Goal: Navigation & Orientation: Find specific page/section

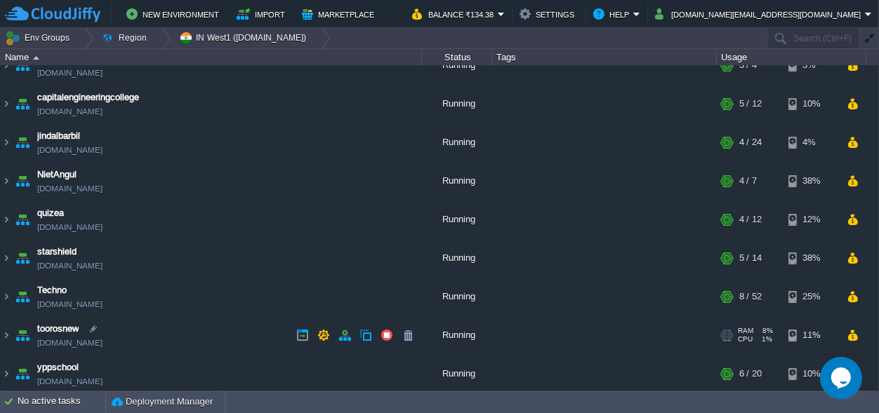
scroll to position [22, 0]
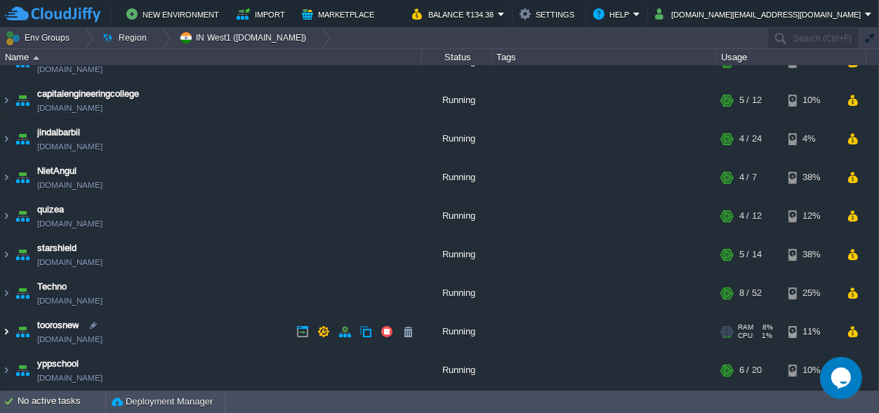
click at [5, 328] on img at bounding box center [6, 332] width 11 height 38
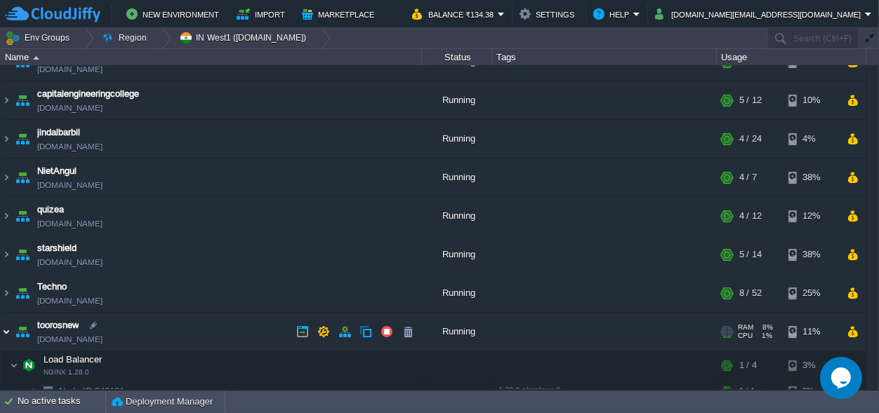
scroll to position [154, 0]
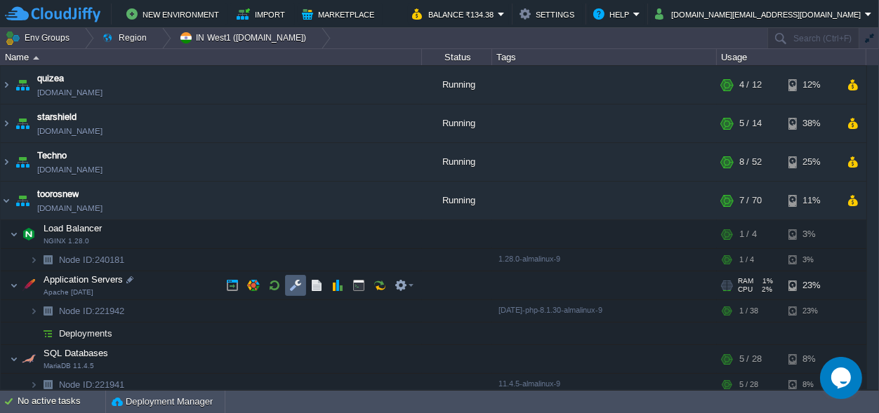
click at [286, 282] on td at bounding box center [295, 285] width 21 height 21
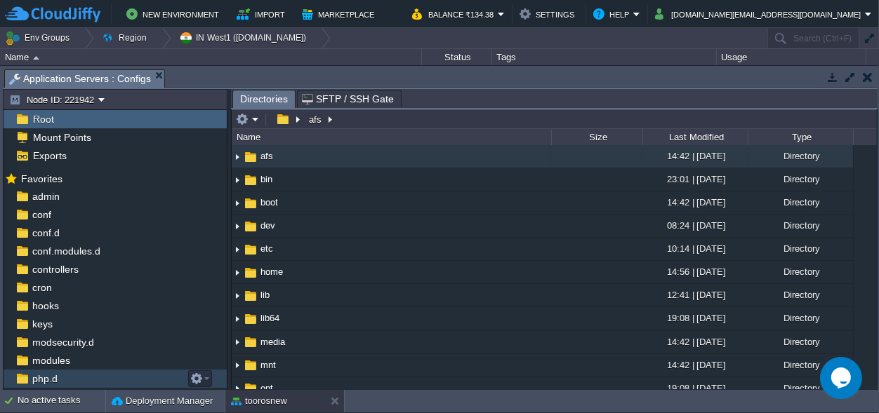
scroll to position [86, 0]
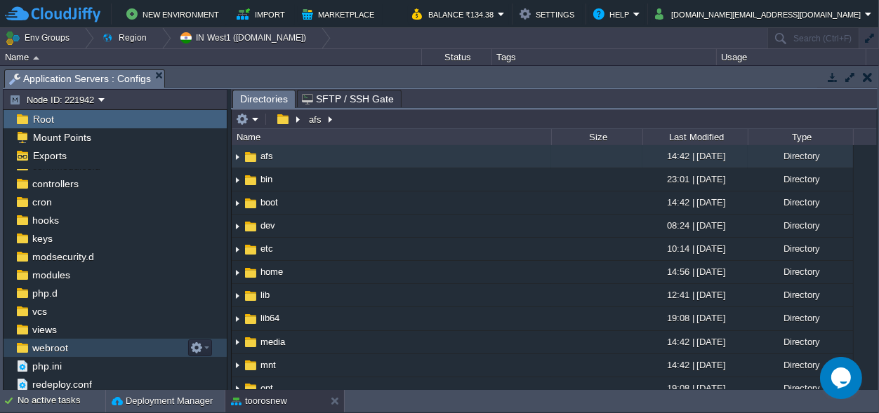
click at [51, 343] on span "webroot" at bounding box center [49, 348] width 41 height 13
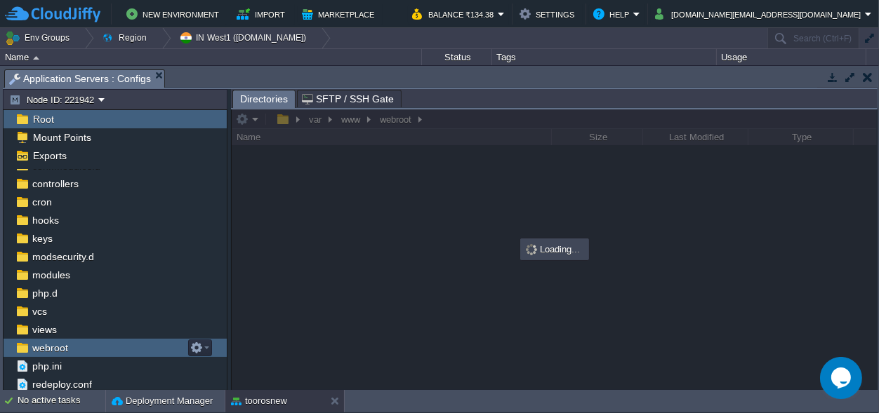
click at [51, 343] on span "webroot" at bounding box center [49, 348] width 41 height 13
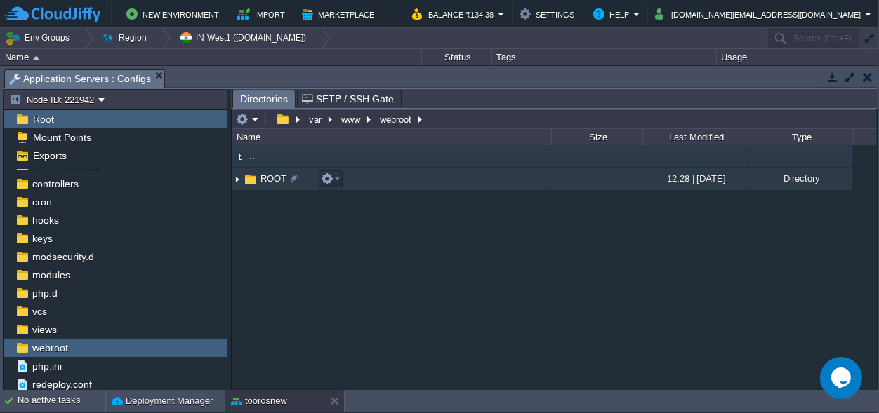
click at [251, 180] on img at bounding box center [250, 179] width 15 height 15
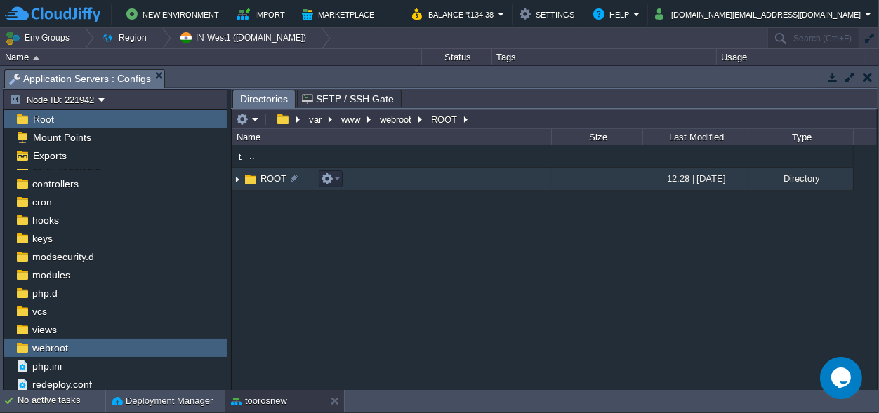
click at [251, 180] on img at bounding box center [250, 179] width 15 height 15
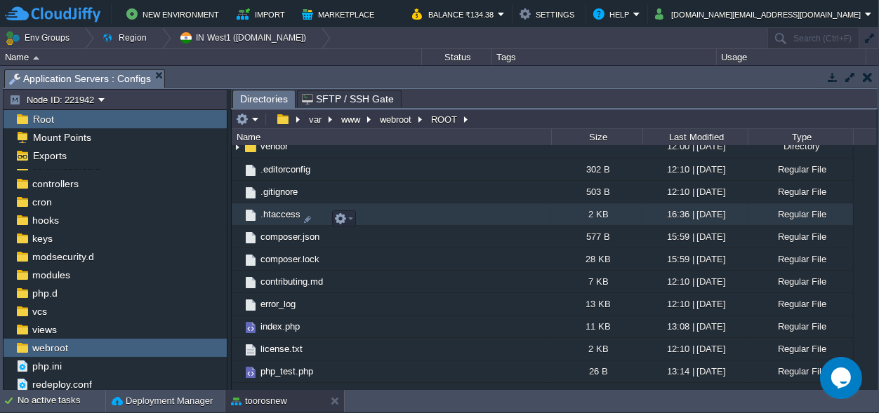
scroll to position [474, 0]
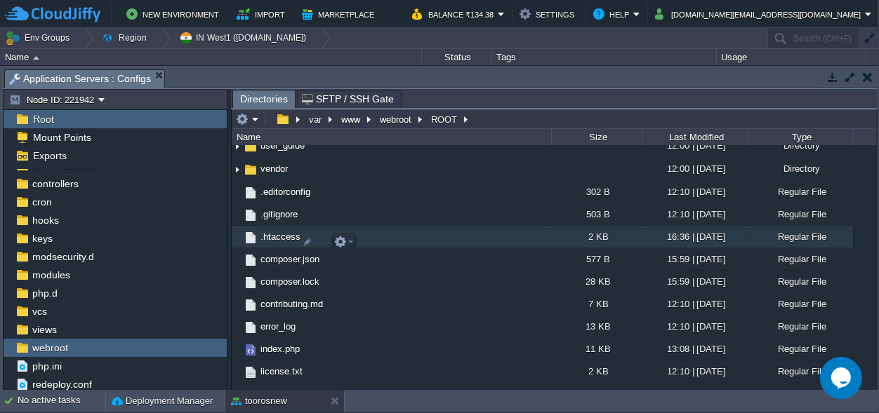
click at [271, 241] on span ".htaccess" at bounding box center [280, 237] width 44 height 12
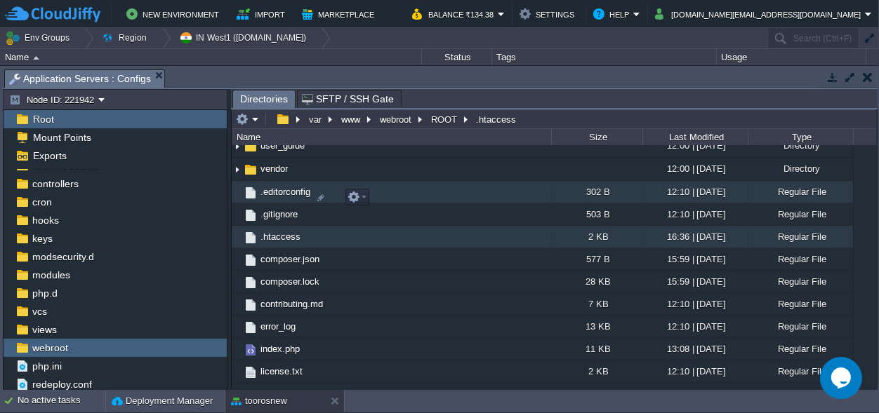
scroll to position [409, 0]
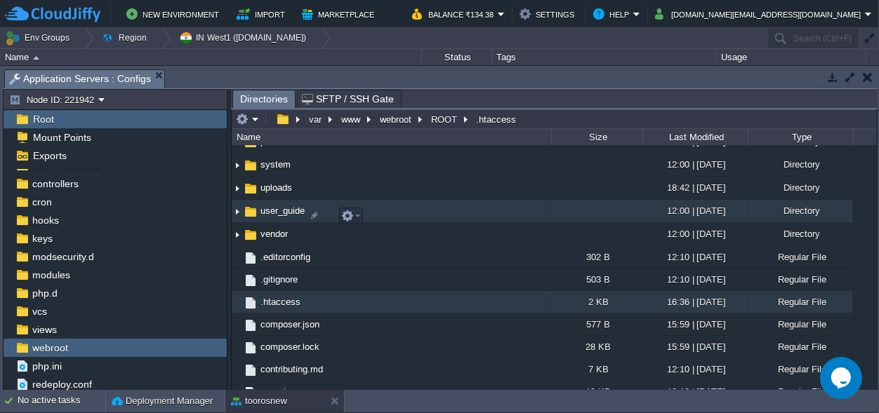
click at [237, 213] on img at bounding box center [237, 212] width 11 height 22
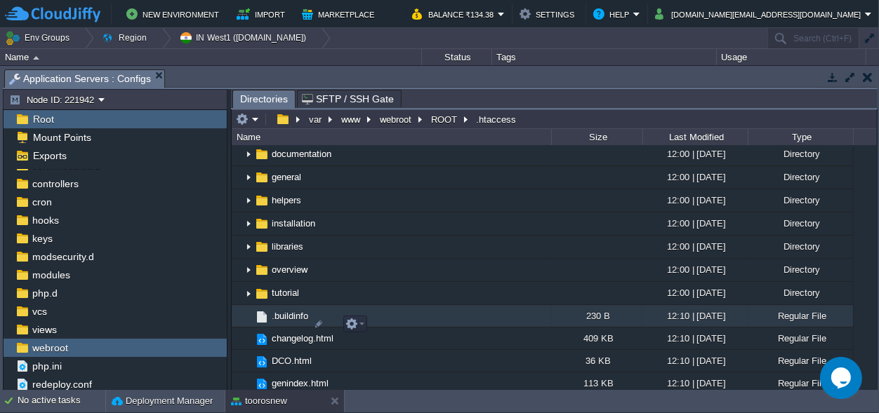
scroll to position [343, 0]
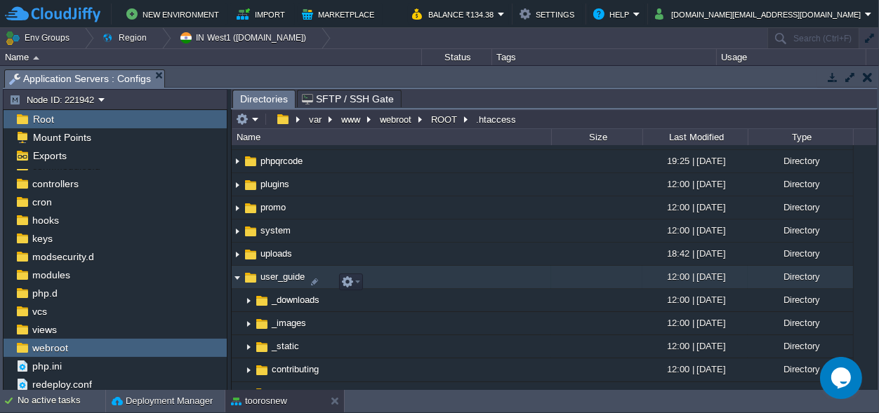
click at [237, 282] on img at bounding box center [237, 278] width 11 height 22
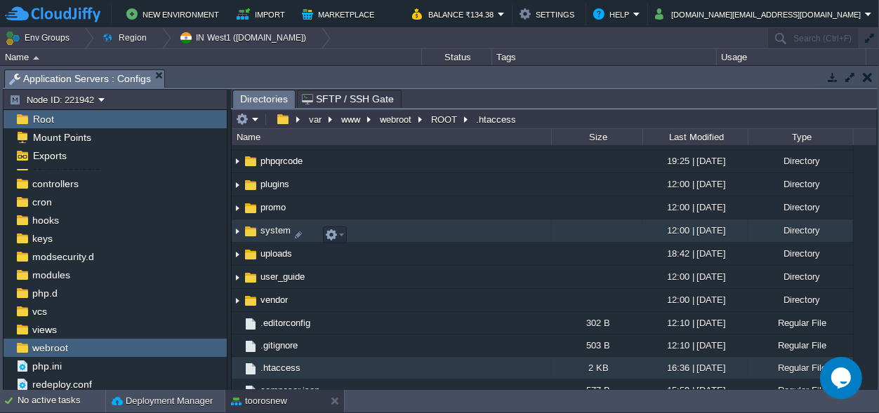
click at [239, 237] on img at bounding box center [237, 231] width 11 height 22
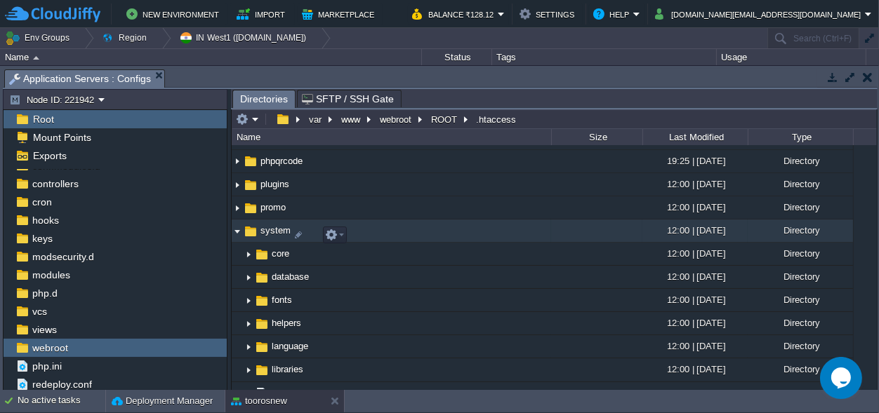
click at [237, 233] on img at bounding box center [237, 231] width 11 height 22
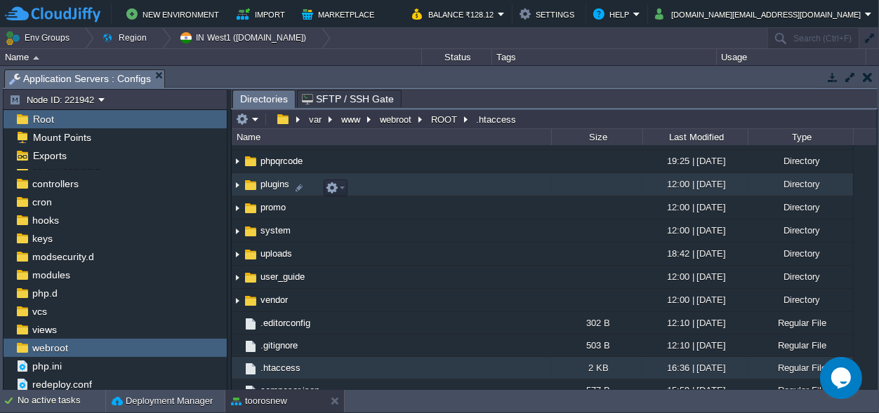
click at [237, 192] on img at bounding box center [237, 185] width 11 height 22
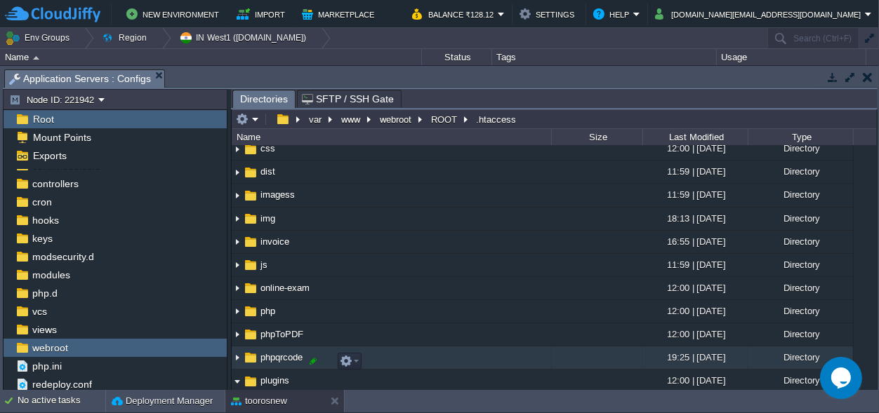
scroll to position [211, 0]
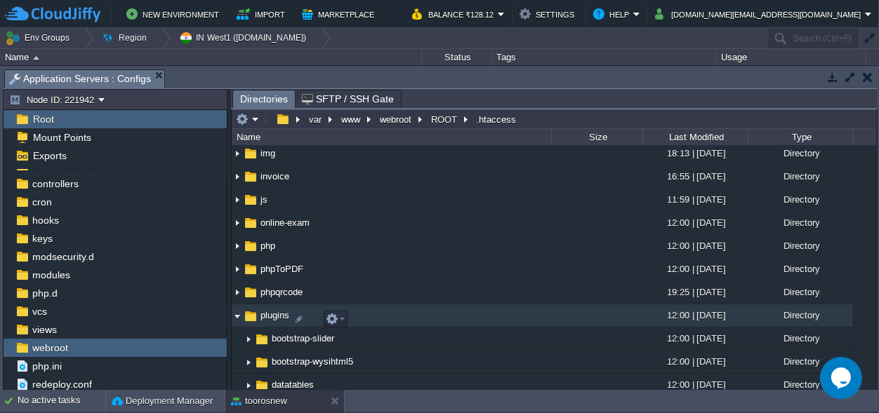
click at [236, 317] on img at bounding box center [237, 316] width 11 height 22
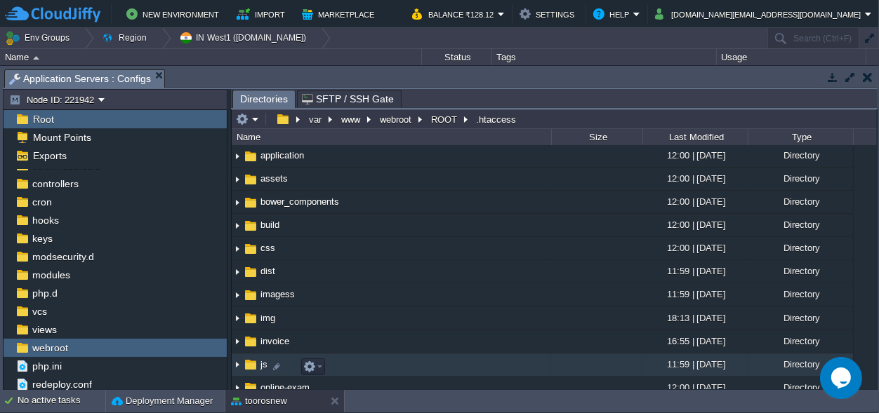
scroll to position [65, 0]
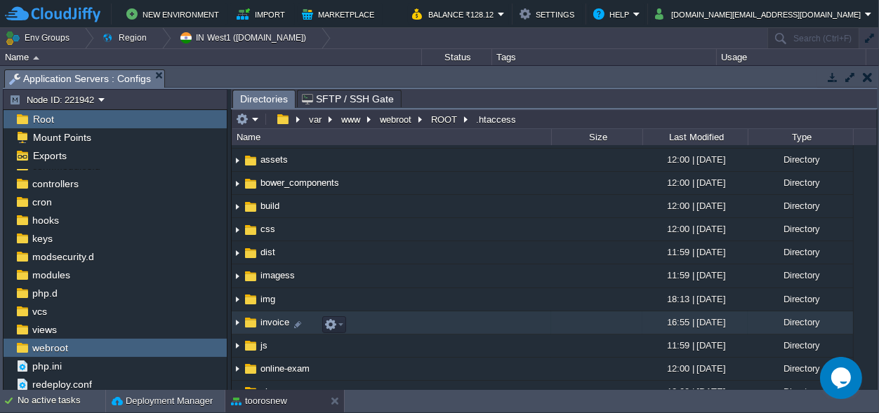
click at [236, 326] on img at bounding box center [237, 323] width 11 height 22
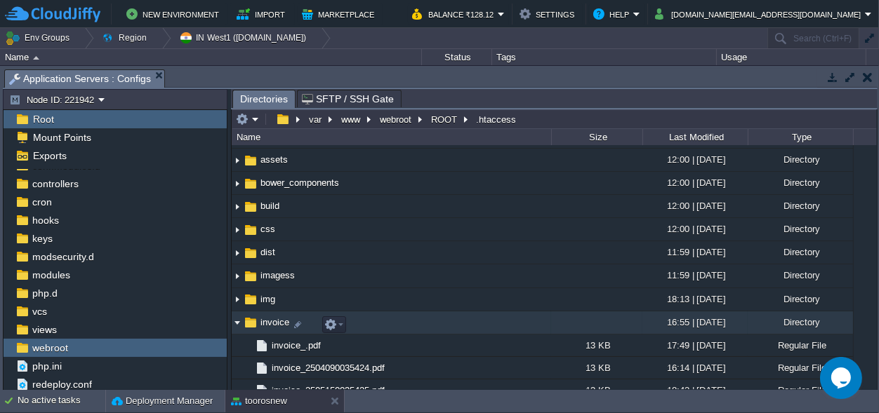
click at [239, 328] on img at bounding box center [237, 323] width 11 height 22
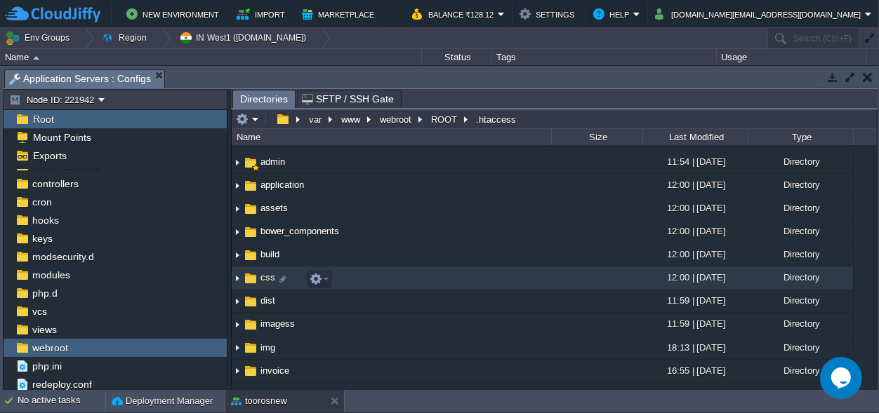
scroll to position [0, 0]
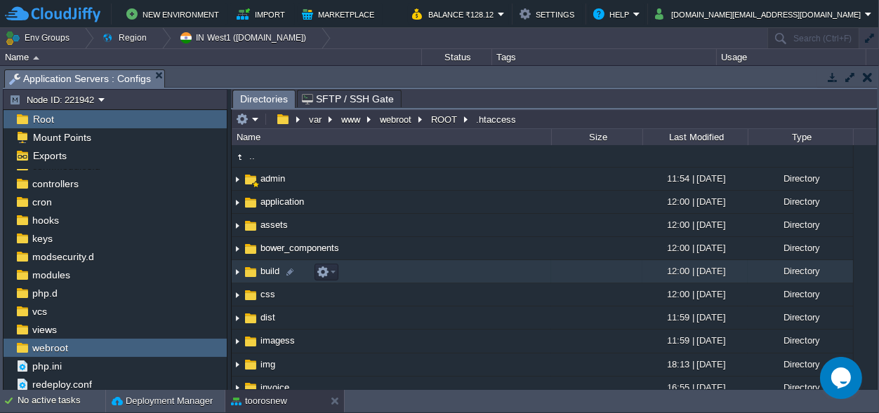
click at [234, 275] on img at bounding box center [237, 272] width 11 height 22
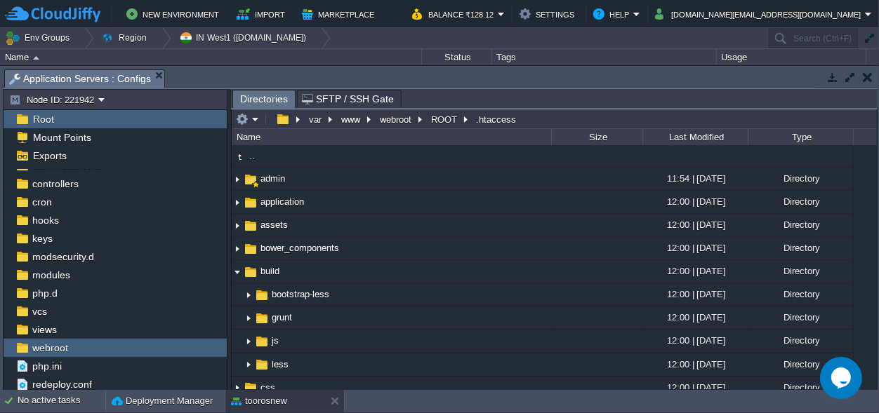
click at [873, 77] on td at bounding box center [868, 77] width 18 height 17
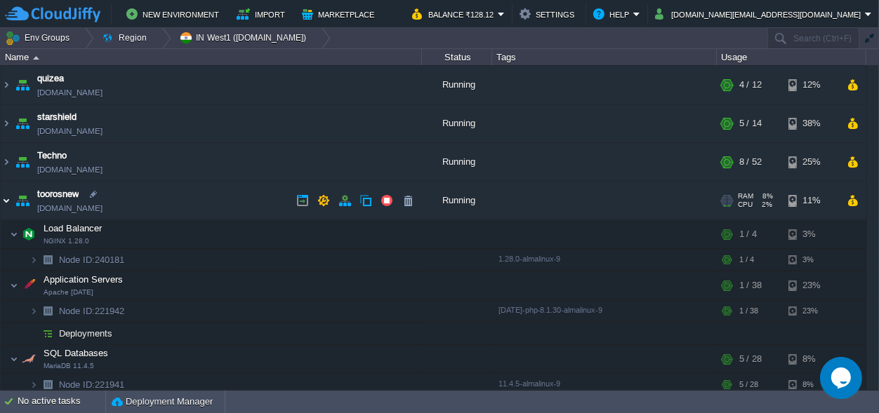
click at [4, 201] on img at bounding box center [6, 201] width 11 height 38
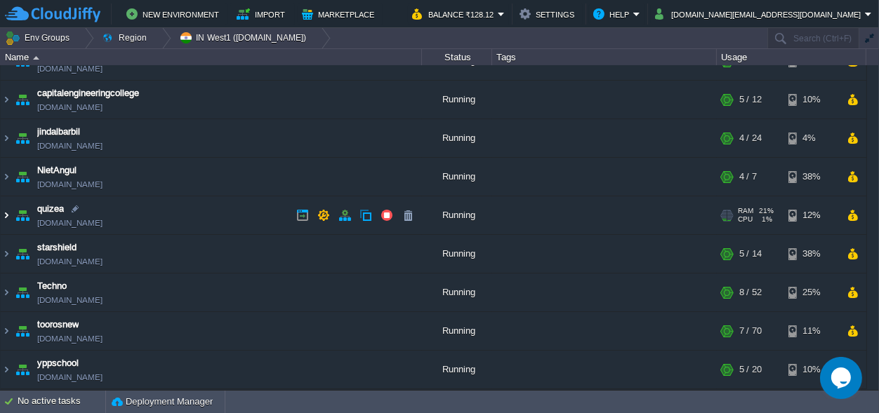
scroll to position [22, 0]
click at [1, 213] on img at bounding box center [6, 216] width 11 height 38
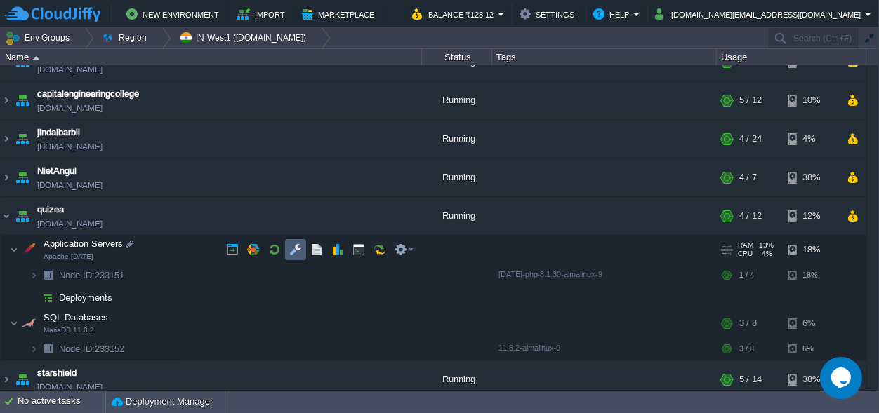
click at [293, 251] on button "button" at bounding box center [295, 250] width 13 height 13
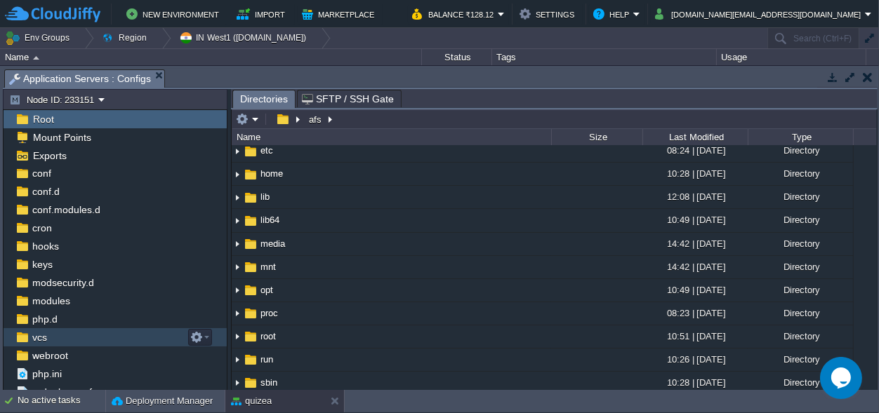
scroll to position [31, 0]
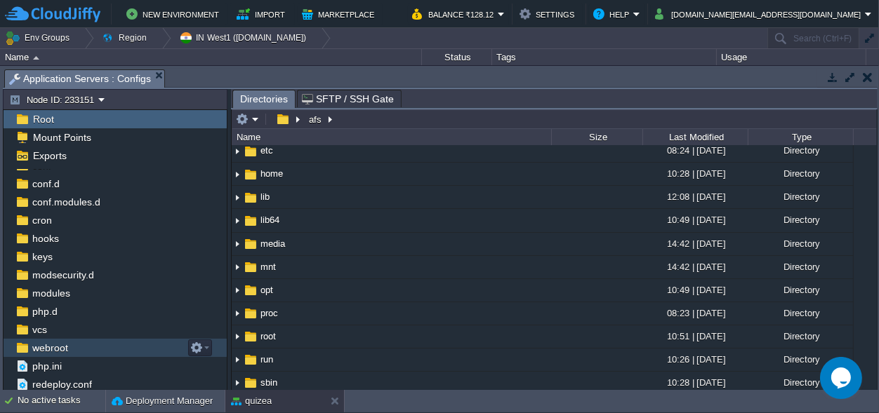
click at [51, 345] on span "webroot" at bounding box center [49, 348] width 41 height 13
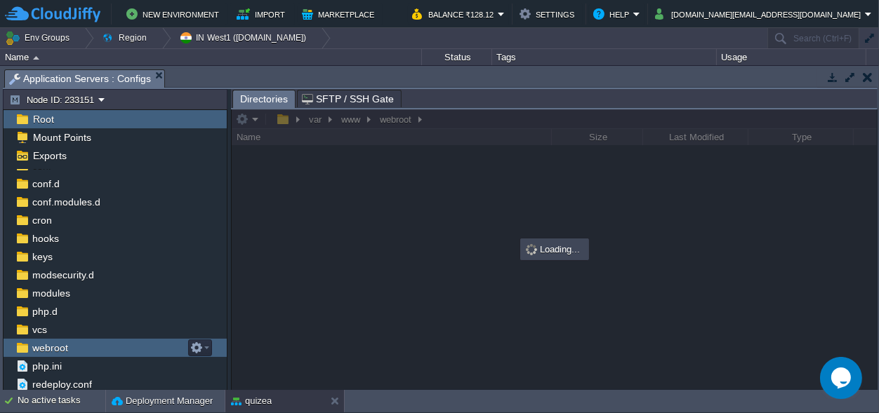
click at [51, 345] on span "webroot" at bounding box center [49, 348] width 41 height 13
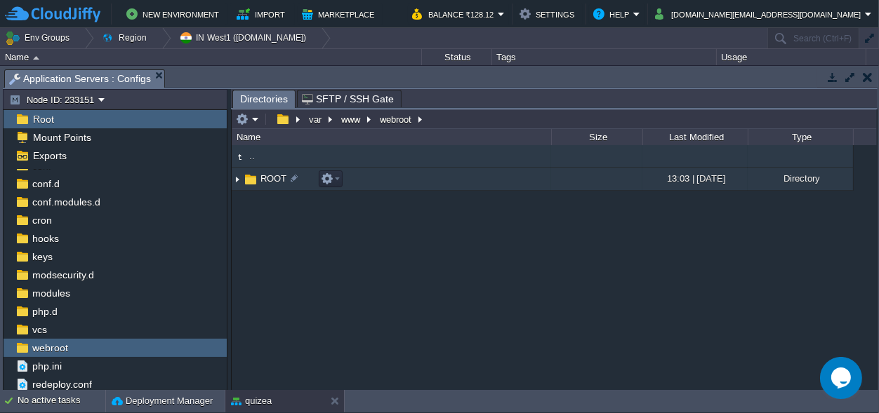
click at [262, 173] on span "ROOT" at bounding box center [273, 179] width 30 height 12
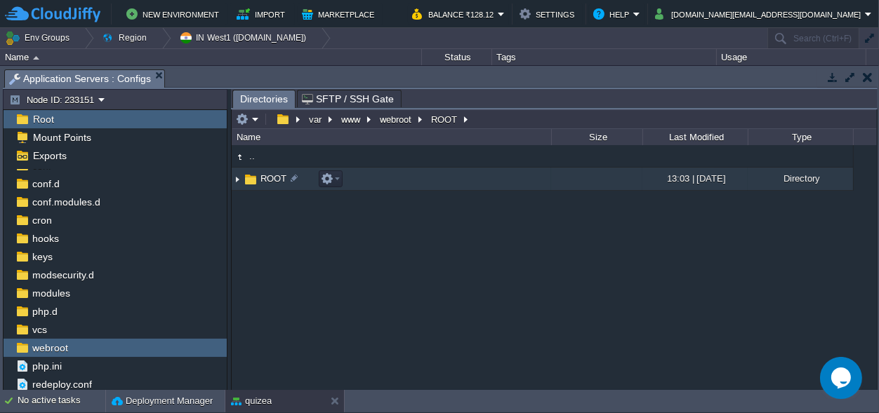
click at [262, 173] on span "ROOT" at bounding box center [273, 179] width 30 height 12
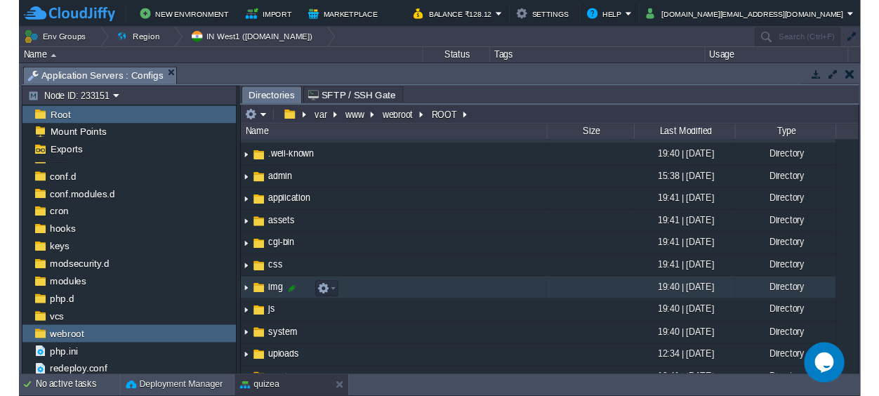
scroll to position [0, 0]
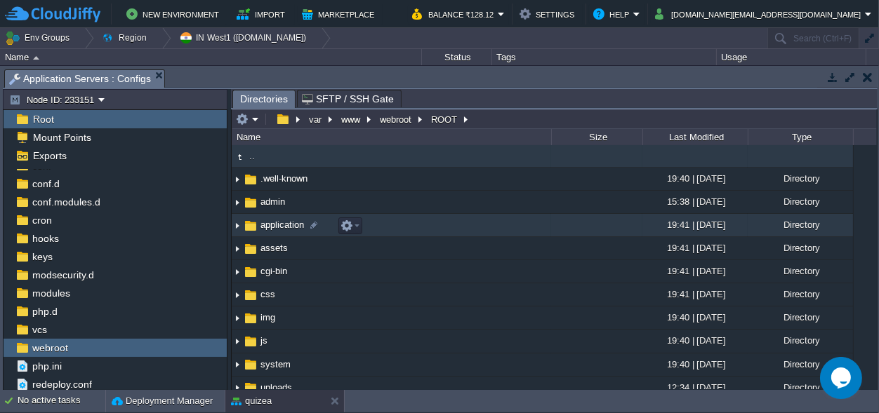
click at [284, 220] on span "application" at bounding box center [282, 225] width 48 height 12
